Goal: Task Accomplishment & Management: Manage account settings

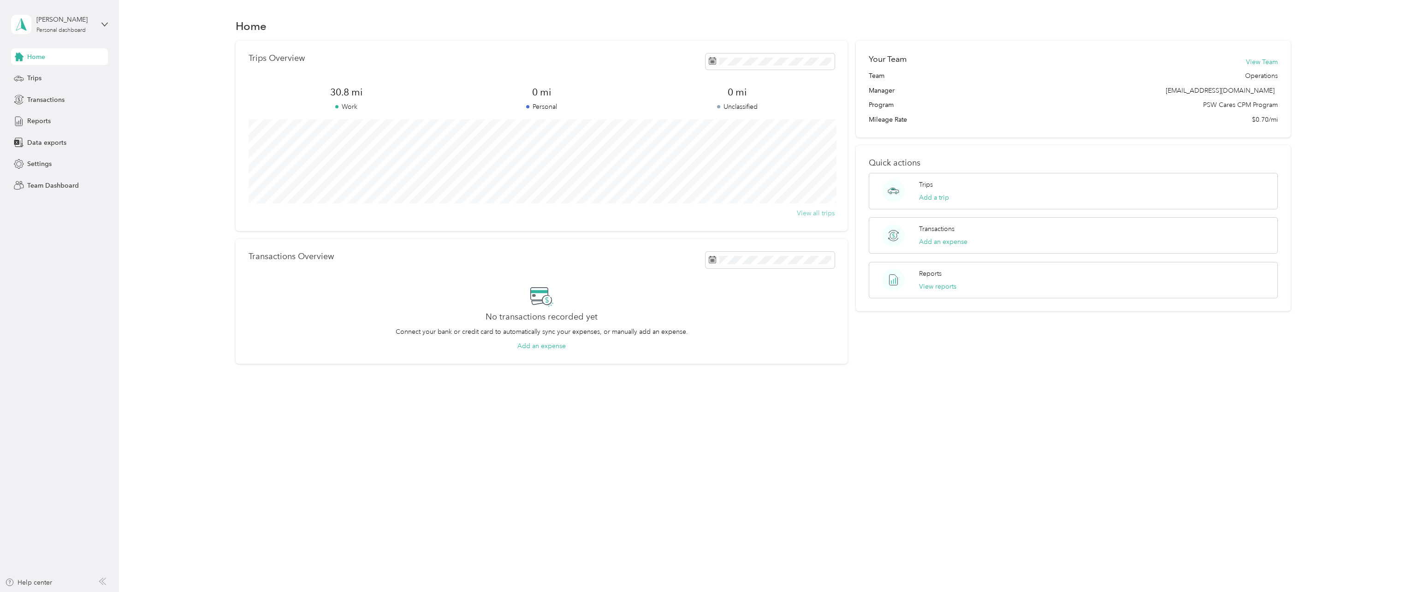
click at [825, 211] on button "View all trips" at bounding box center [816, 213] width 38 height 10
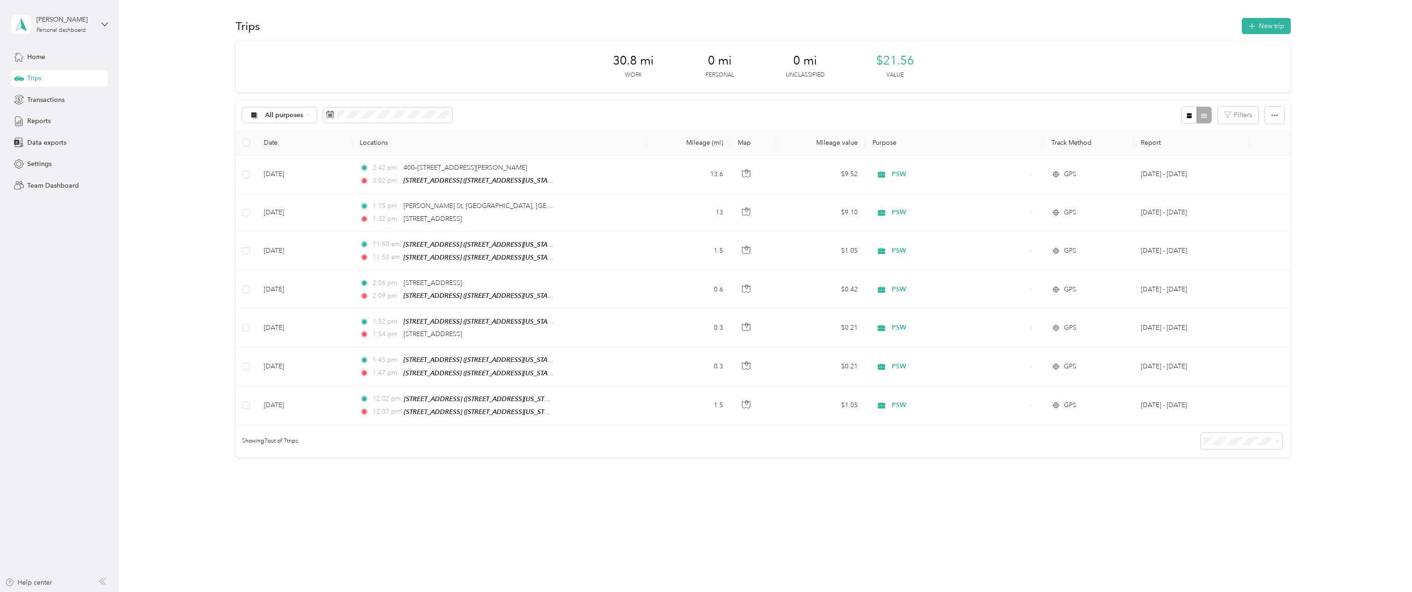
click at [1243, 493] on body "[PERSON_NAME] Personal dashboard Home Trips Transactions Reports Data exports S…" at bounding box center [704, 296] width 1408 height 592
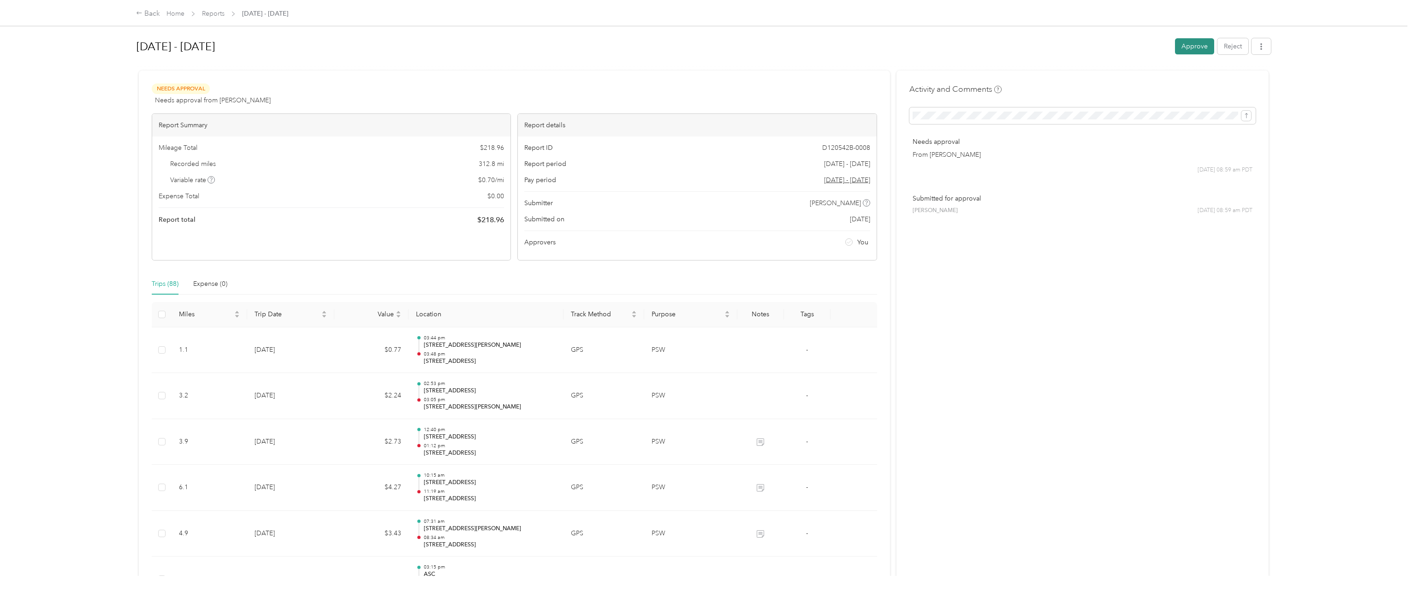
click at [1187, 46] on button "Approve" at bounding box center [1194, 46] width 39 height 16
